Goal: Transaction & Acquisition: Purchase product/service

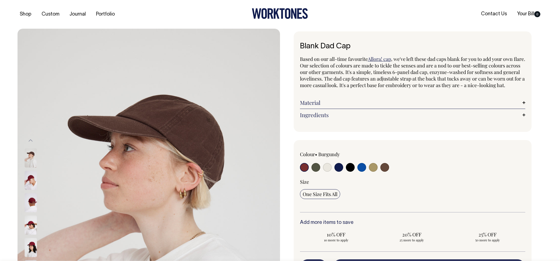
click at [352, 172] on input "radio" at bounding box center [350, 167] width 9 height 9
radio input "true"
select select "Black"
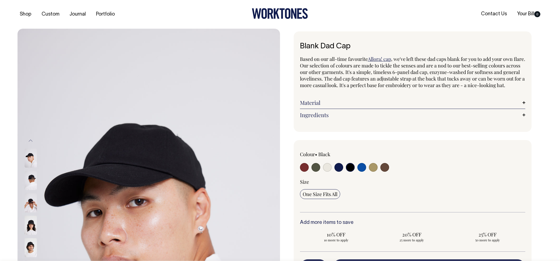
click at [364, 172] on input "radio" at bounding box center [361, 167] width 9 height 9
radio input "true"
select select "Worker Blue"
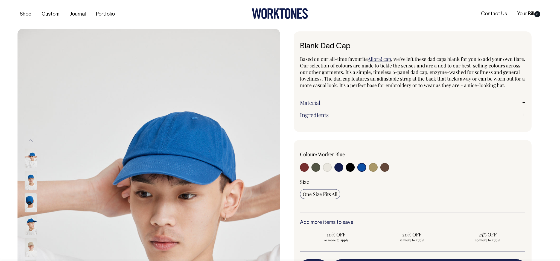
click at [349, 172] on input "radio" at bounding box center [350, 167] width 9 height 9
radio input "true"
select select "Black"
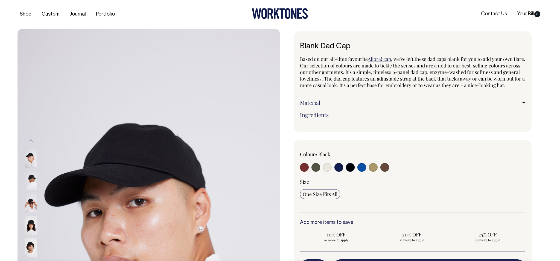
scroll to position [0, 0]
